Goal: Transaction & Acquisition: Purchase product/service

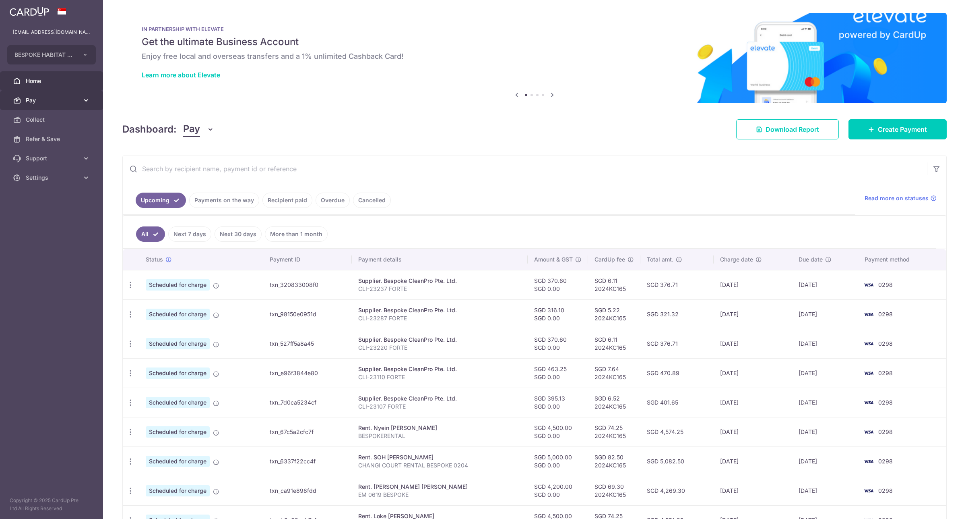
click at [75, 99] on span "Pay" at bounding box center [52, 100] width 53 height 8
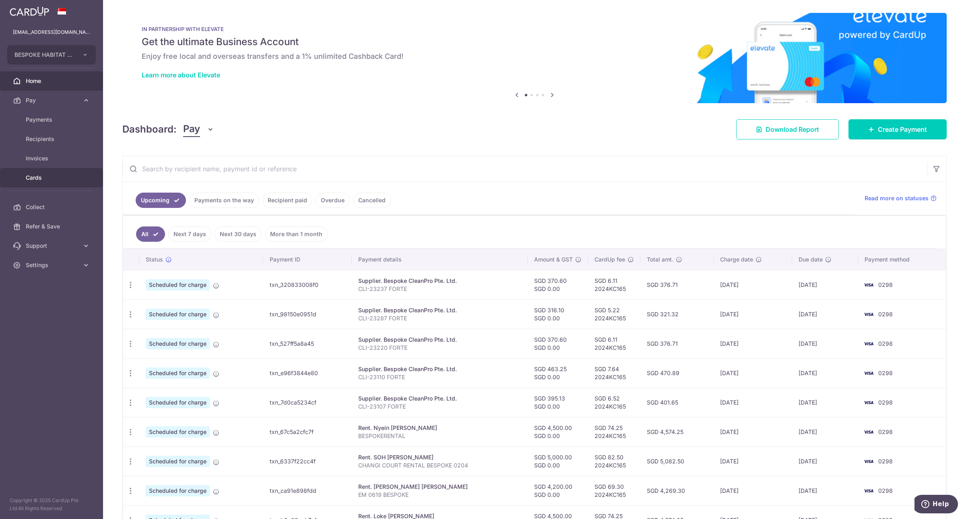
click at [47, 178] on span "Cards" at bounding box center [52, 178] width 53 height 8
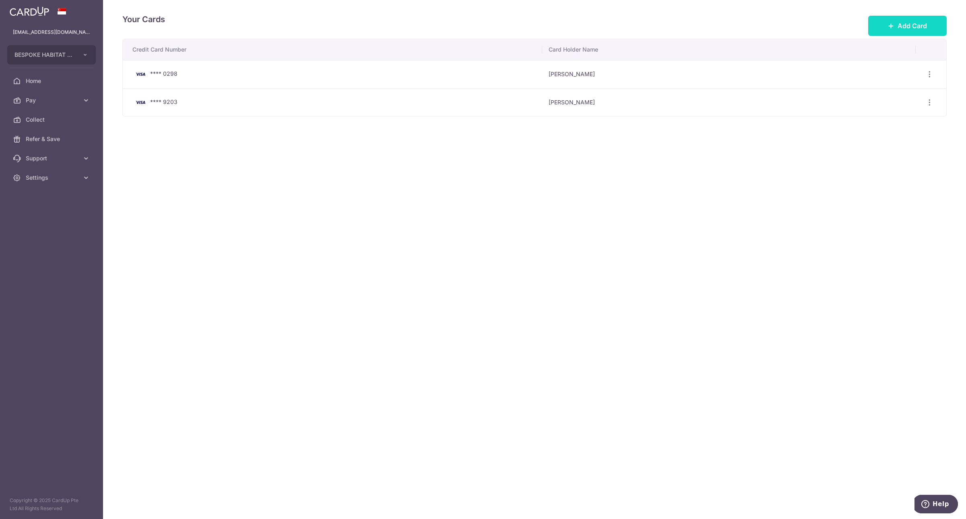
click at [918, 20] on button "Add Card" at bounding box center [907, 26] width 79 height 20
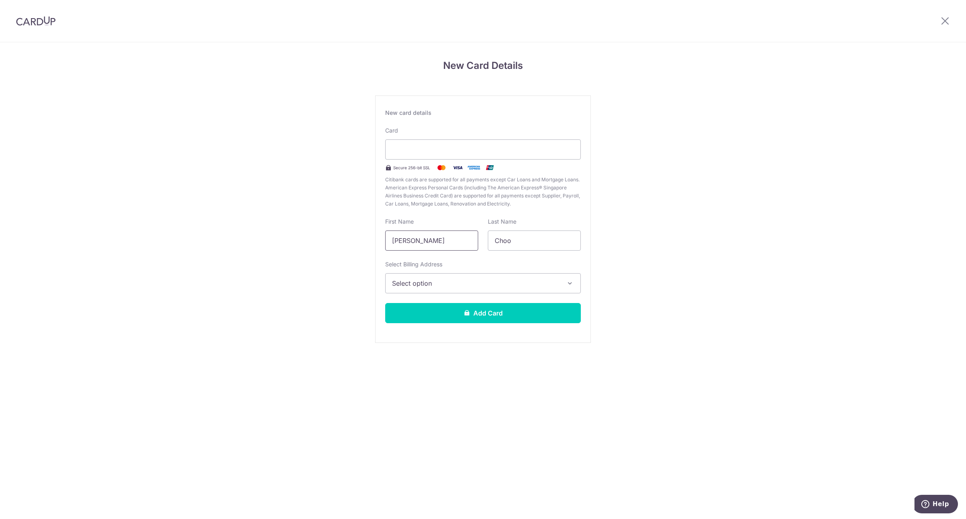
click at [459, 244] on input "Su Ling Karen" at bounding box center [431, 240] width 93 height 20
type input "S"
type input "KAREN"
drag, startPoint x: 528, startPoint y: 240, endPoint x: 268, endPoint y: 183, distance: 266.6
click at [268, 183] on div "New Card Details New card details Card Secure 256-bit SSL Citibank cards are su…" at bounding box center [483, 211] width 966 height 338
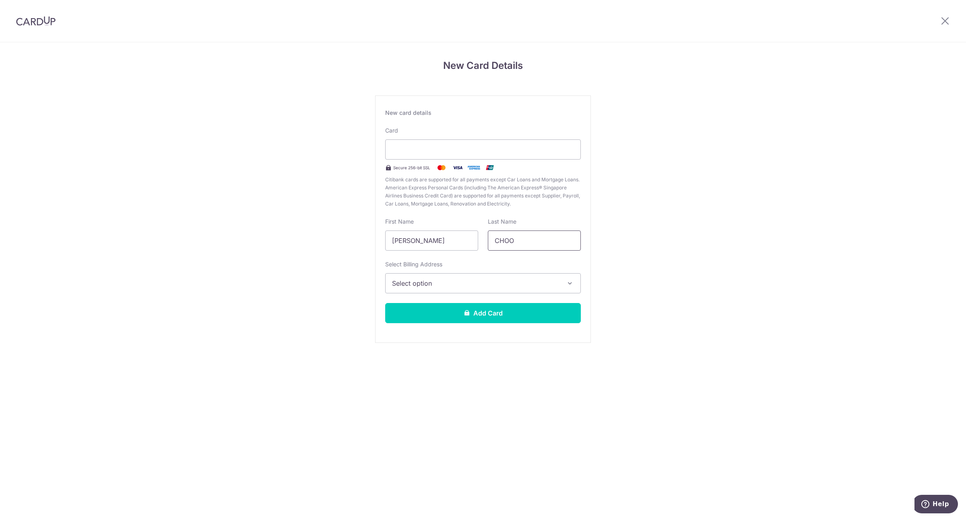
type input "CHOO"
click at [447, 288] on button "Select option" at bounding box center [483, 283] width 196 height 20
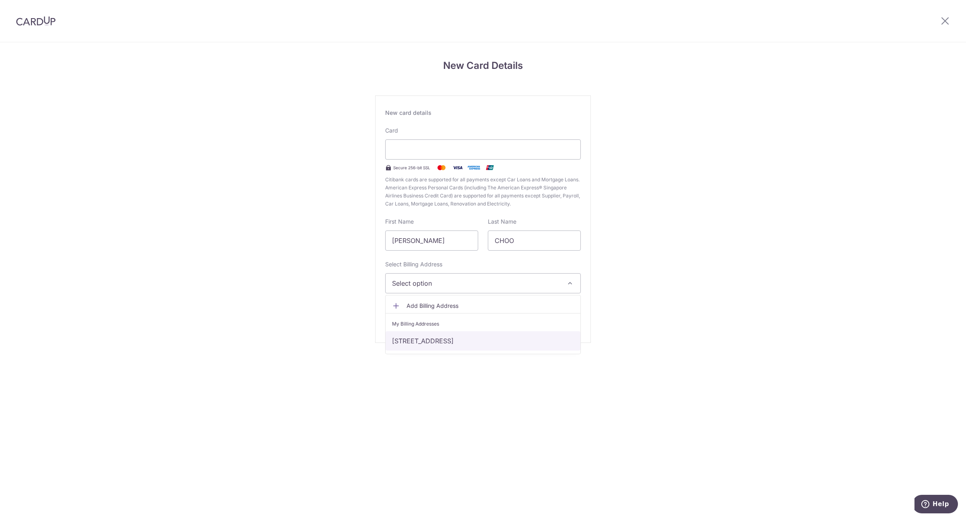
click at [443, 342] on link "[STREET_ADDRESS]" at bounding box center [483, 340] width 195 height 19
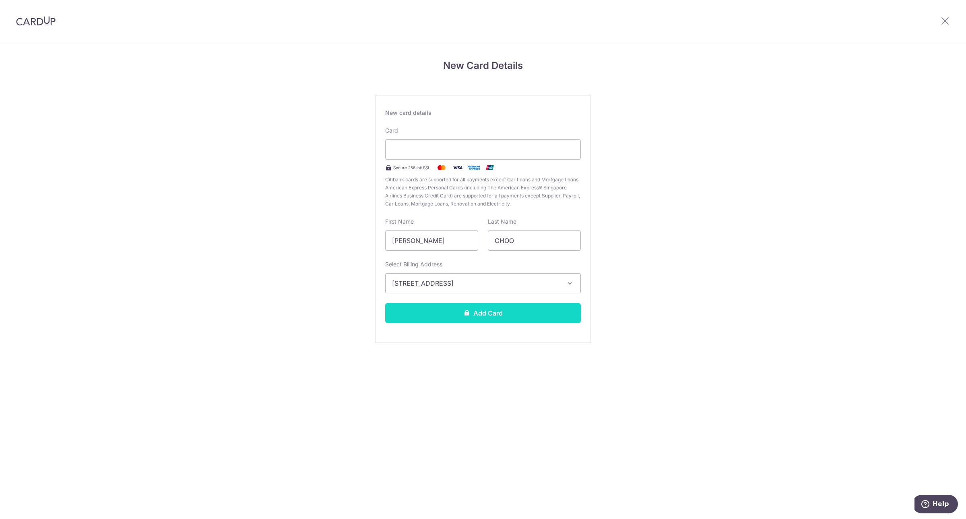
click at [488, 314] on button "Add Card" at bounding box center [483, 313] width 196 height 20
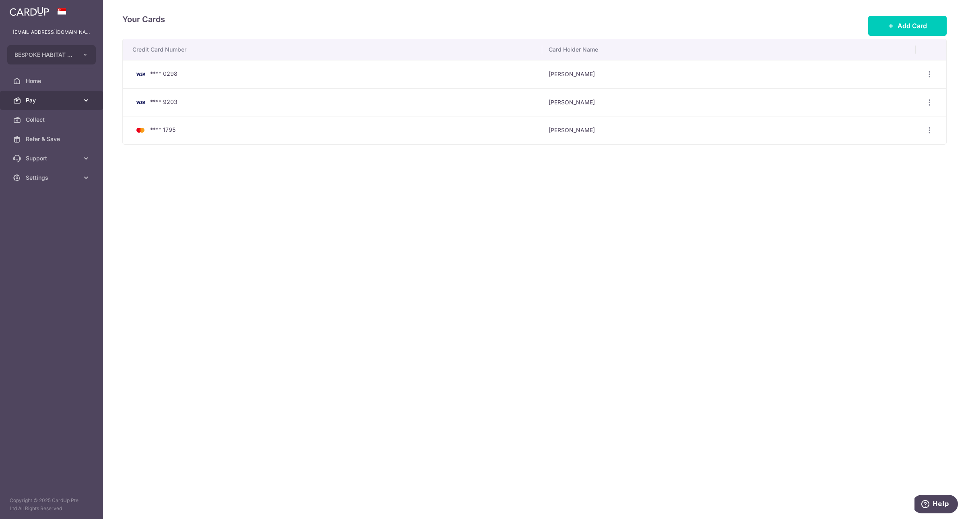
click at [56, 101] on span "Pay" at bounding box center [52, 100] width 53 height 8
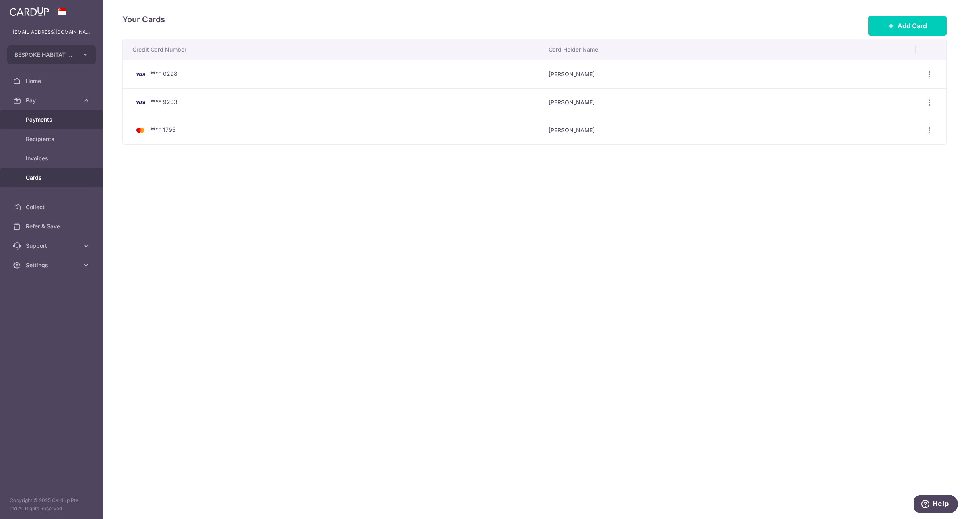
click at [48, 123] on span "Payments" at bounding box center [52, 120] width 53 height 8
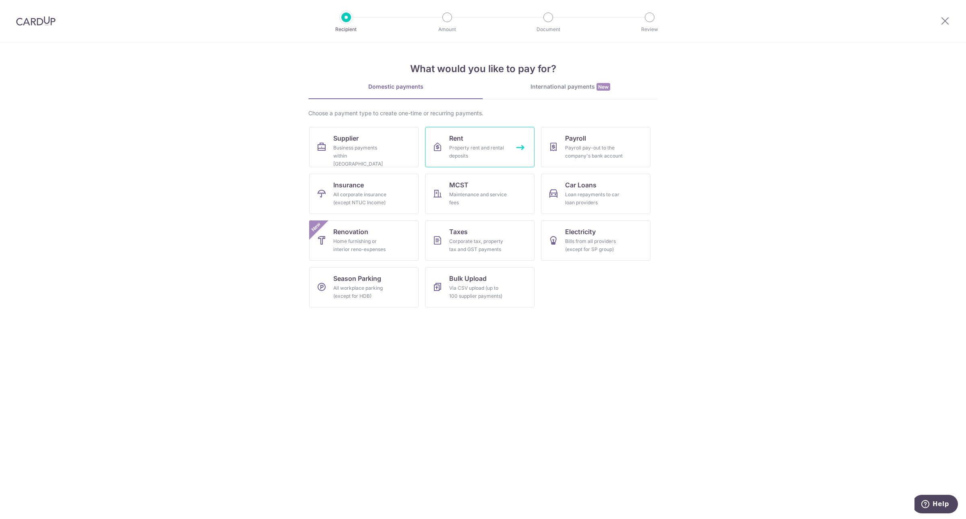
click at [478, 157] on div "Property rent and rental deposits" at bounding box center [478, 152] width 58 height 16
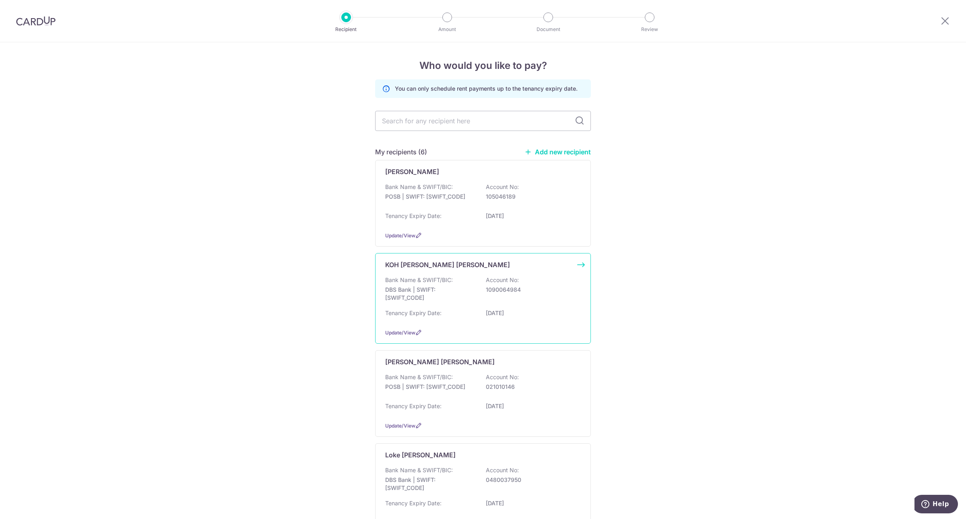
click at [480, 305] on div "Bank Name & SWIFT/BIC: DBS Bank | SWIFT: [SWIFT_CODE] Account No: 1090064984" at bounding box center [483, 291] width 196 height 30
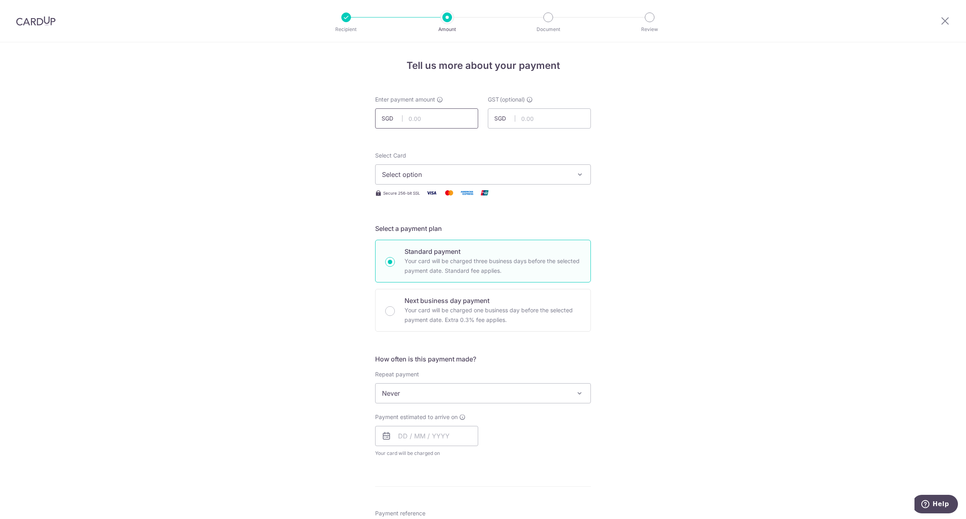
click at [444, 119] on input "text" at bounding box center [426, 118] width 103 height 20
type input "4,800.00"
click at [536, 147] on form "Enter payment amount SGD 4,800.00 4800.00 GST (optional) SGD Select Card Select…" at bounding box center [483, 440] width 216 height 691
click at [506, 172] on button "Select option" at bounding box center [483, 174] width 216 height 20
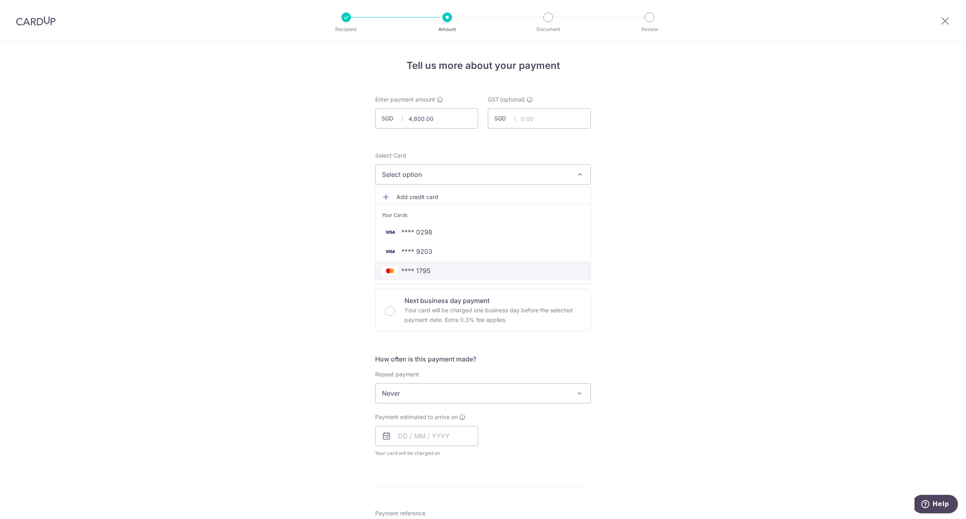
click at [416, 271] on span "**** 1795" at bounding box center [415, 271] width 29 height 10
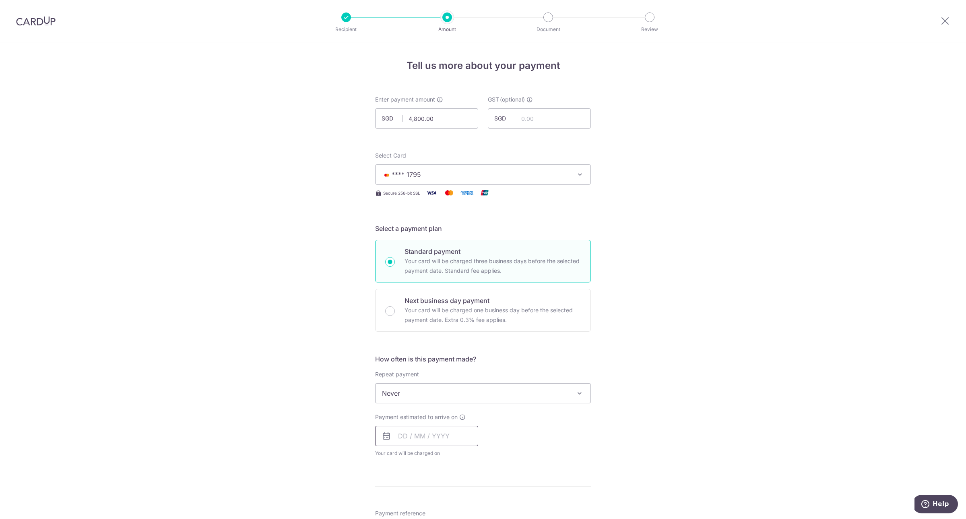
click at [396, 440] on input "text" at bounding box center [426, 436] width 103 height 20
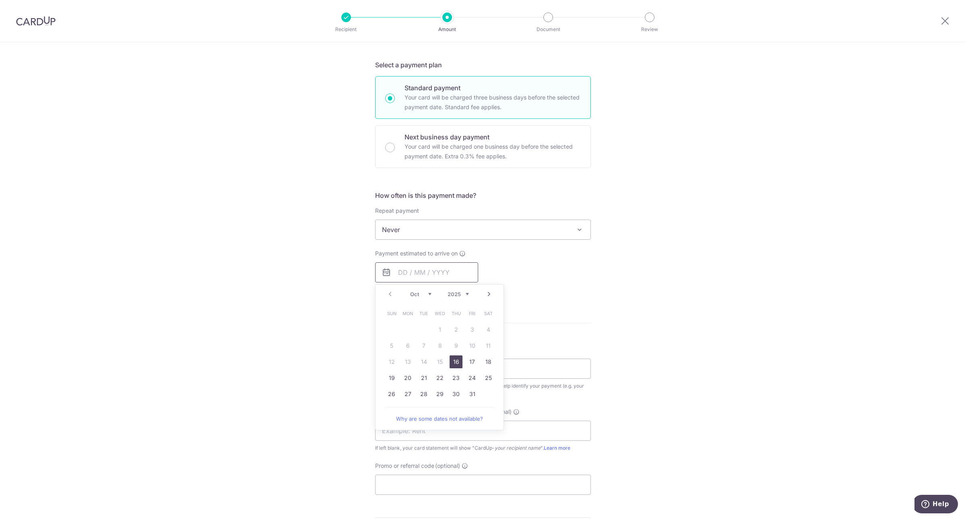
scroll to position [178, 0]
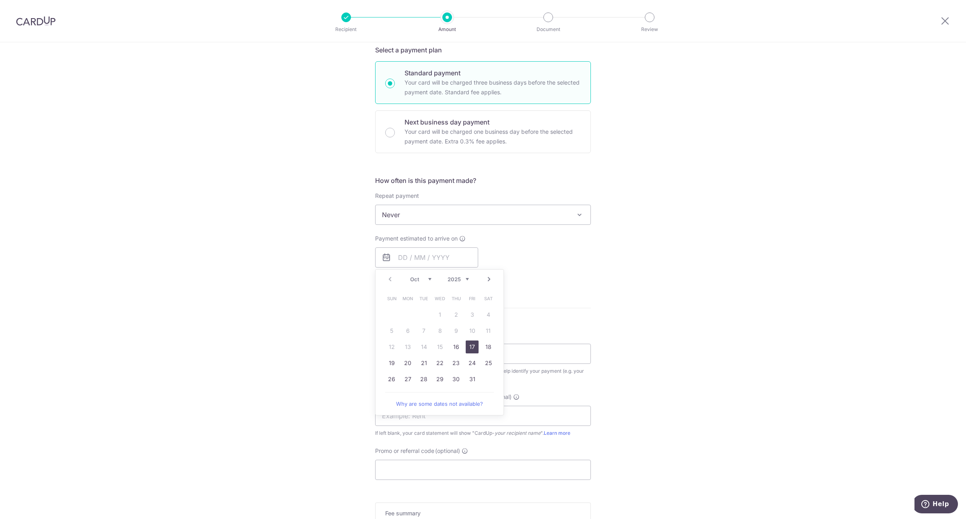
click at [470, 347] on link "17" at bounding box center [472, 346] width 13 height 13
type input "[DATE]"
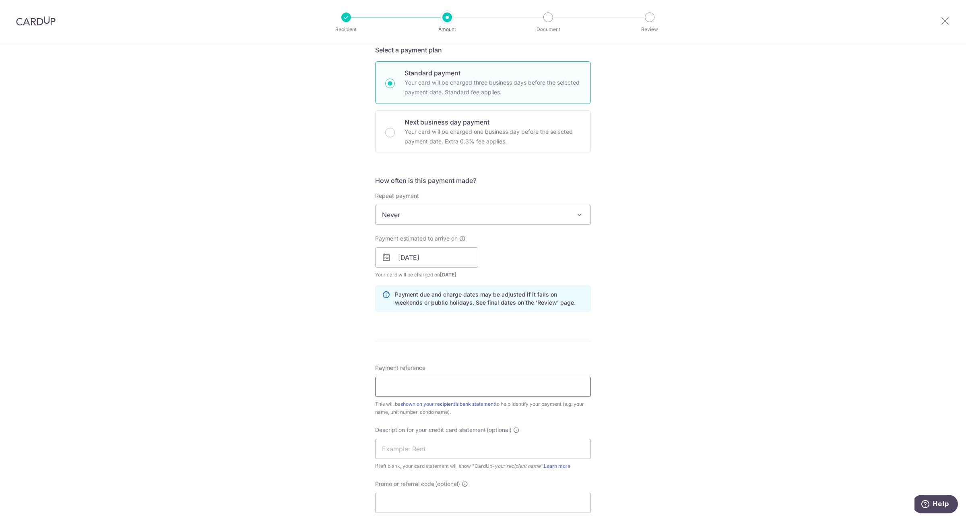
click at [450, 383] on input "Payment reference" at bounding box center [483, 386] width 216 height 20
type input "R"
drag, startPoint x: 364, startPoint y: 385, endPoint x: 218, endPoint y: 373, distance: 145.9
click at [218, 373] on div "Tell us more about your payment Enter payment amount SGD 4,800.00 4800.00 GST (…" at bounding box center [483, 271] width 966 height 815
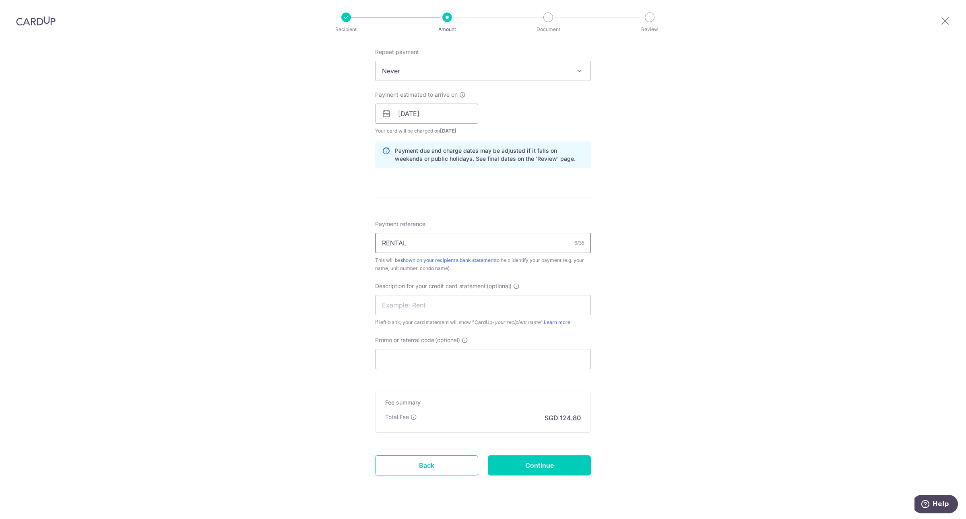
scroll to position [339, 0]
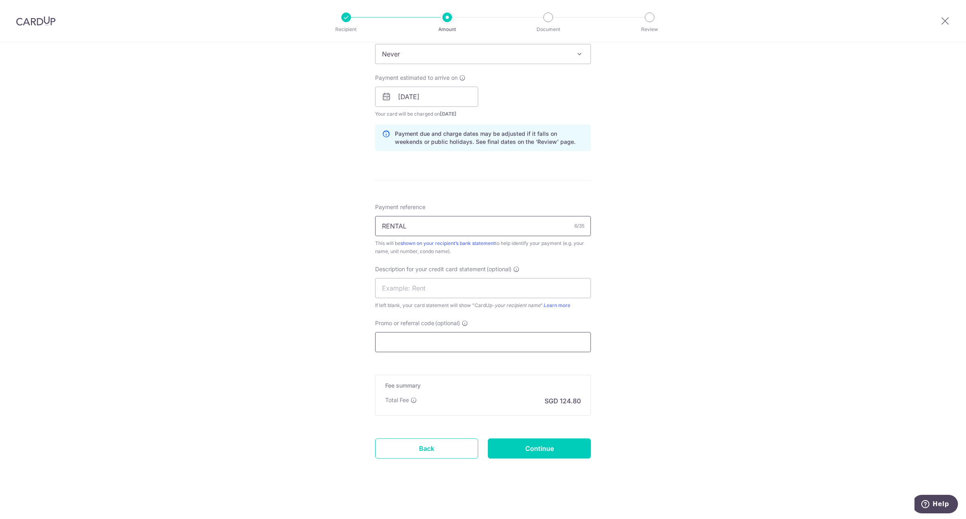
type input "RENTAL"
click at [552, 342] on input "Promo or referral code (optional)" at bounding box center [483, 342] width 216 height 20
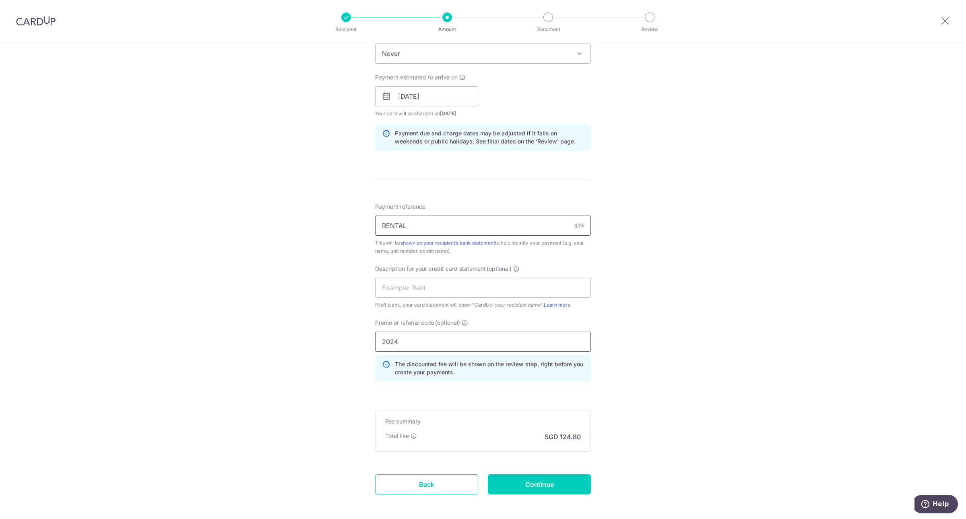
type input "2024"
drag, startPoint x: 448, startPoint y: 226, endPoint x: 290, endPoint y: 216, distance: 158.1
click at [290, 216] on div "Tell us more about your payment Enter payment amount SGD 4,800.00 4800.00 GST (…" at bounding box center [483, 128] width 966 height 851
click at [425, 287] on input "text" at bounding box center [483, 287] width 216 height 20
paste input "RENTAL"
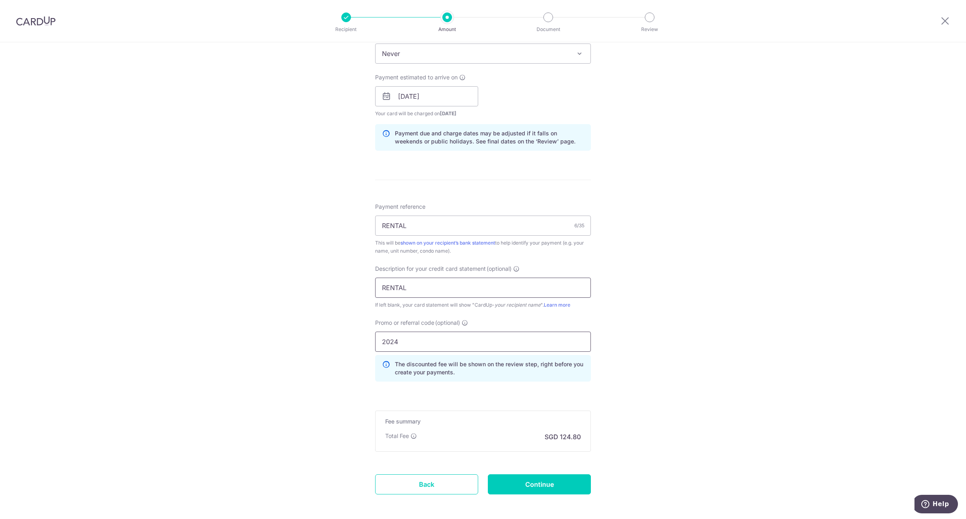
type input "RENTAL"
click at [408, 340] on input "2024" at bounding box center [483, 341] width 216 height 20
type input "2024KC165"
click at [564, 483] on input "Continue" at bounding box center [539, 484] width 103 height 20
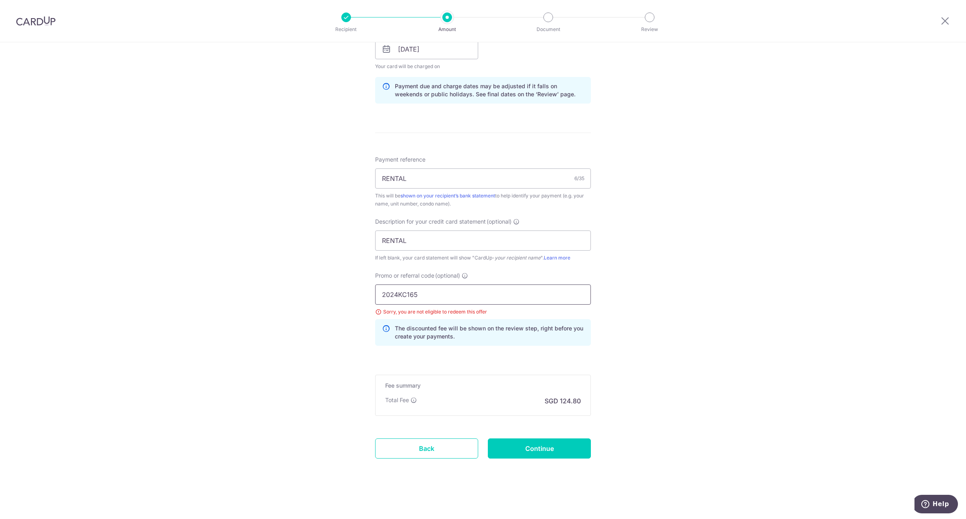
drag, startPoint x: 447, startPoint y: 302, endPoint x: 225, endPoint y: 260, distance: 225.7
click at [225, 260] on div "Tell us more about your payment Enter payment amount SGD 4,800.00 4800.00 GST (…" at bounding box center [483, 87] width 966 height 863
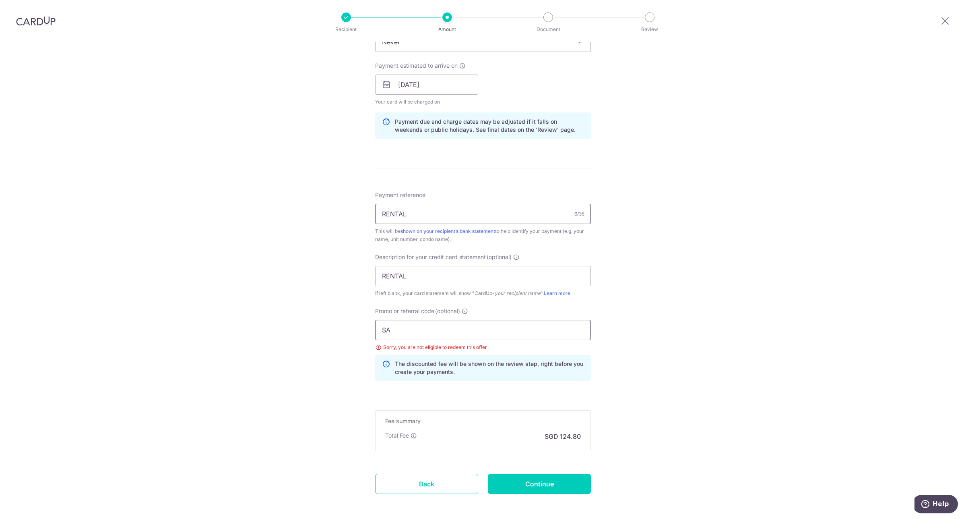
scroll to position [387, 0]
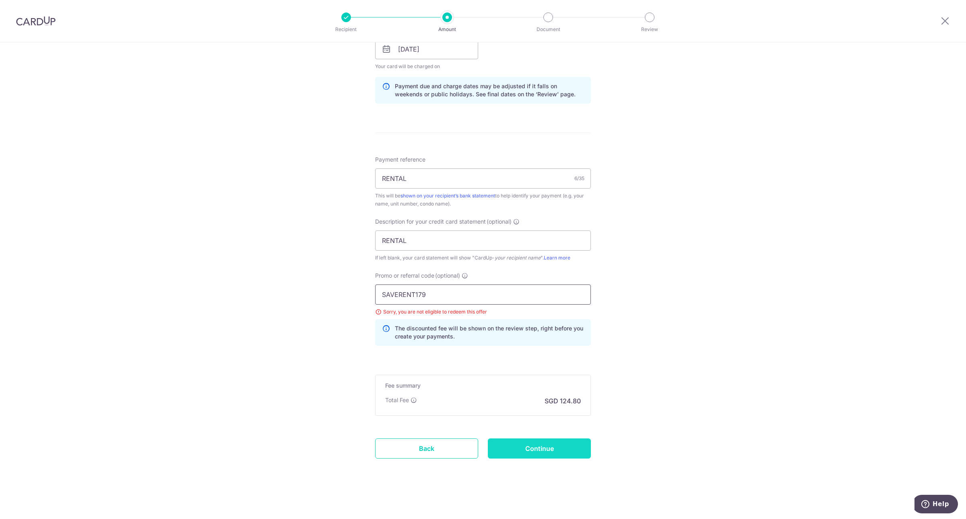
type input "SAVERENT179"
click at [536, 448] on input "Continue" at bounding box center [539, 448] width 103 height 20
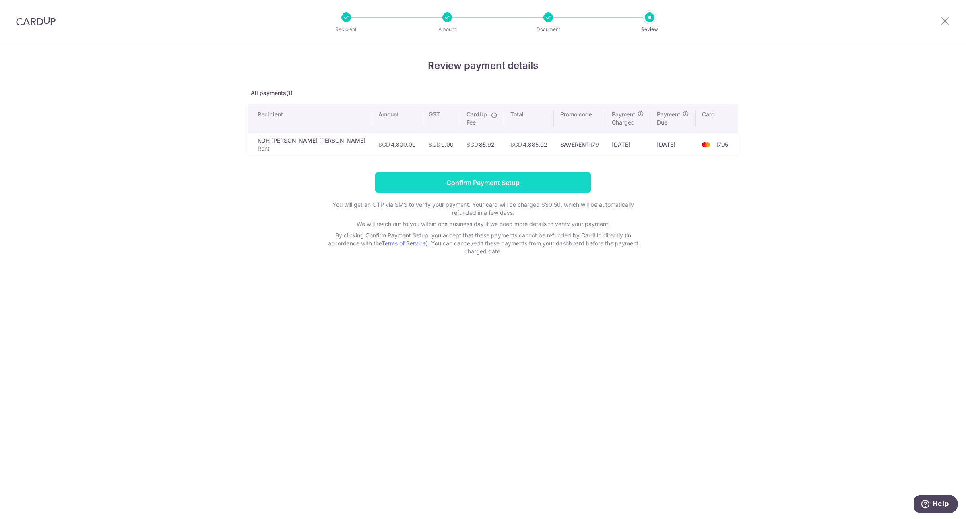
click at [539, 182] on input "Confirm Payment Setup" at bounding box center [483, 182] width 216 height 20
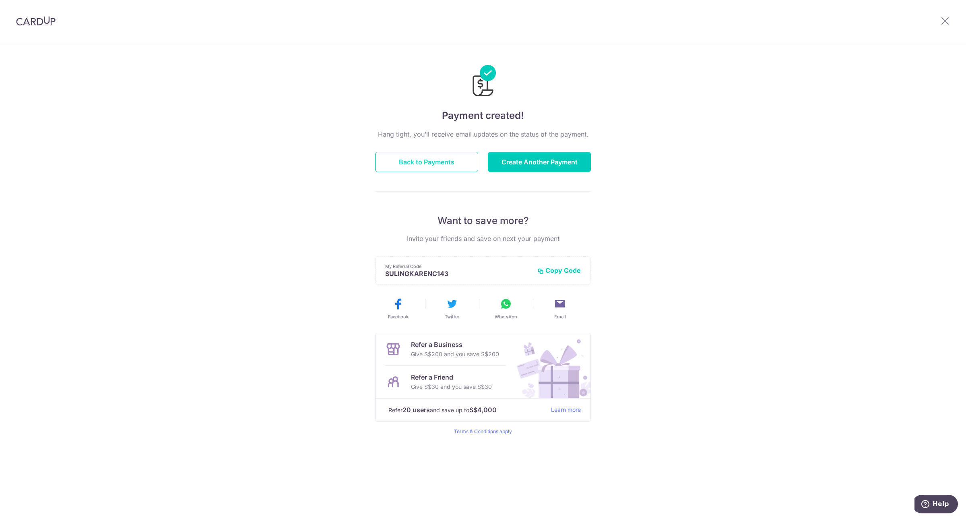
click at [444, 155] on button "Back to Payments" at bounding box center [426, 162] width 103 height 20
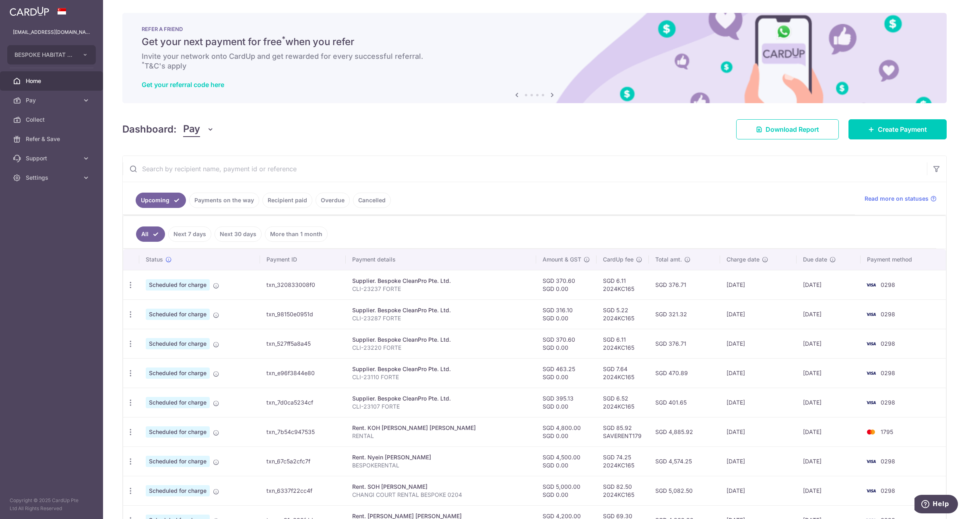
click at [568, 229] on ul "All Next 7 days Next 30 days More than 1 month" at bounding box center [529, 232] width 813 height 33
